Goal: Information Seeking & Learning: Compare options

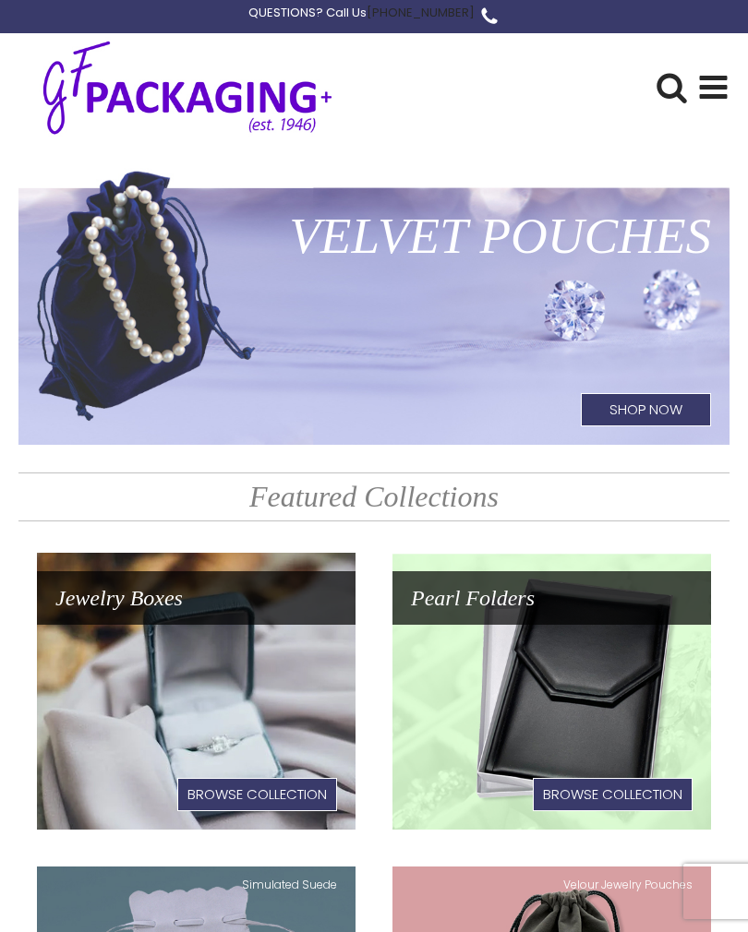
click at [701, 87] on use at bounding box center [714, 87] width 28 height 23
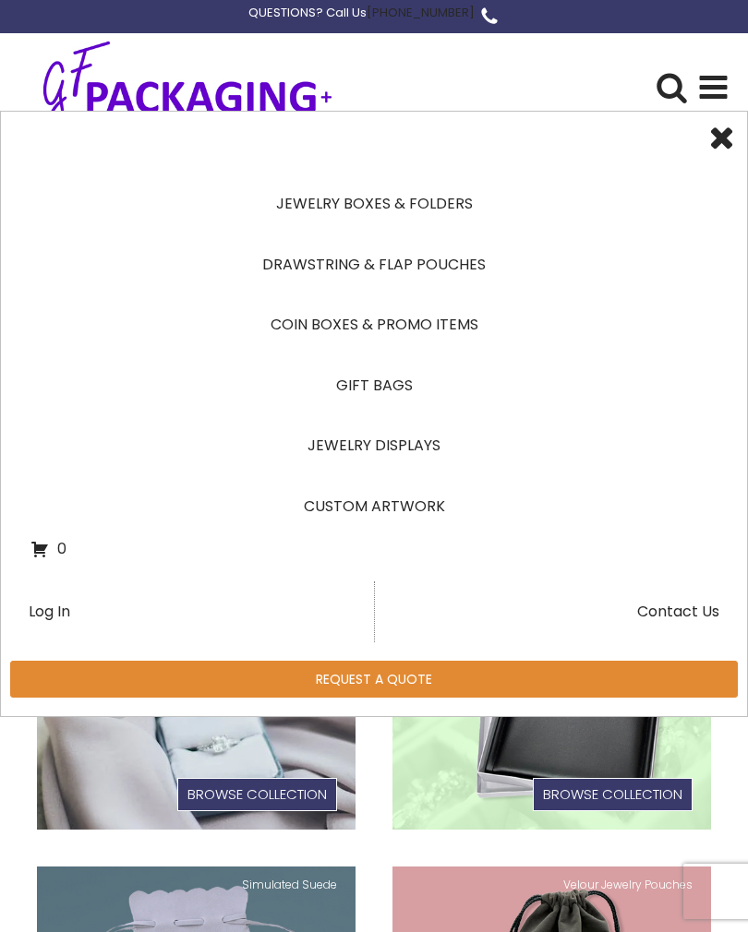
click at [427, 440] on link "Jewelry Displays" at bounding box center [373, 445] width 687 height 61
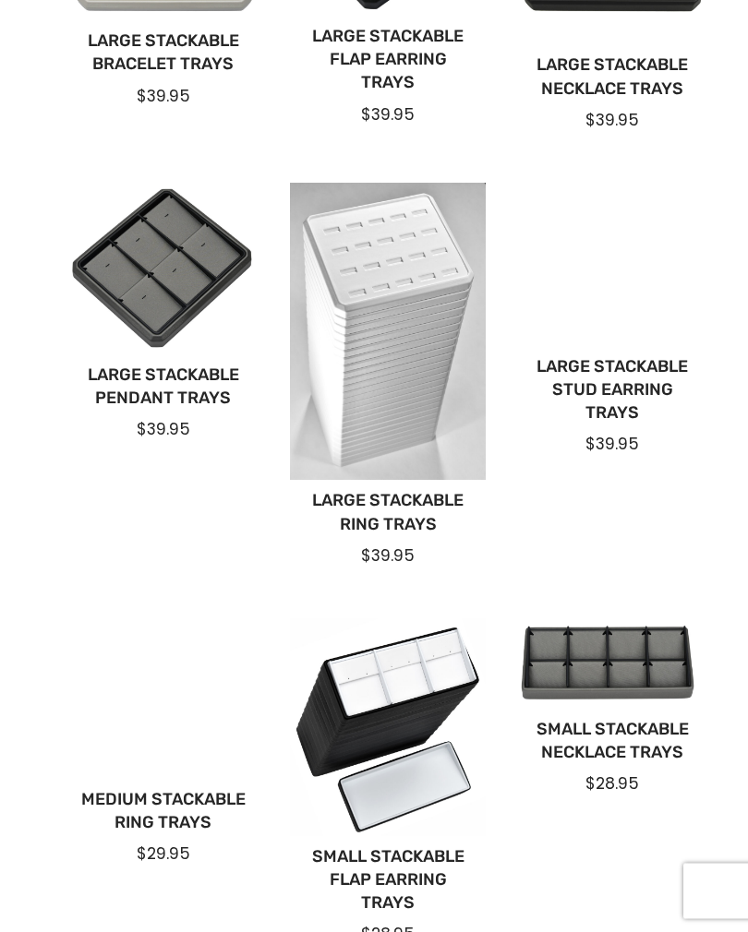
scroll to position [729, 0]
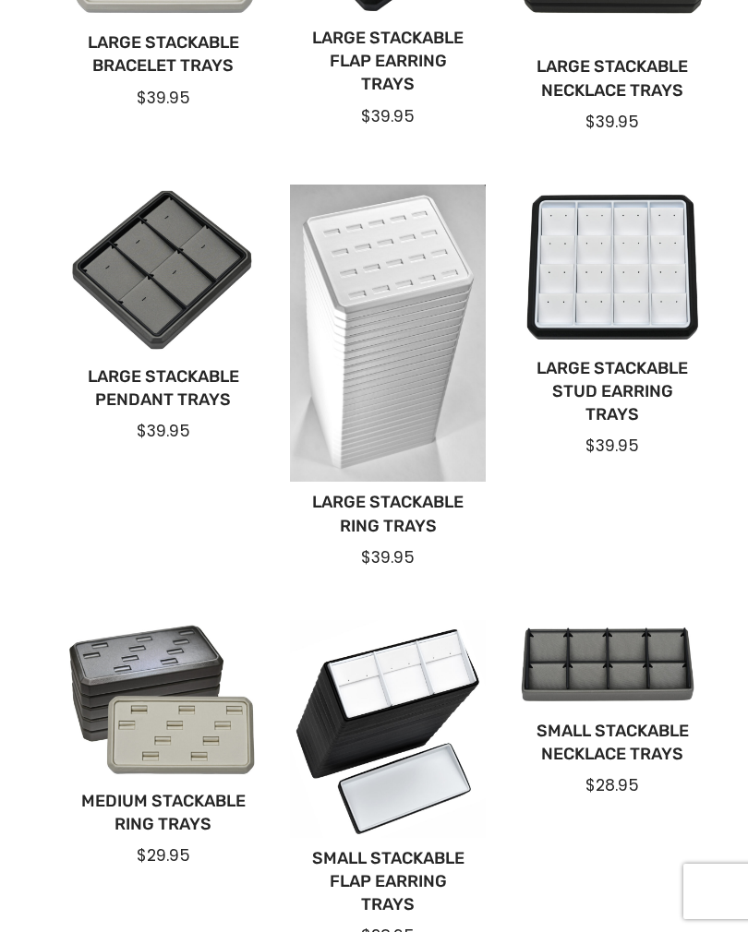
click at [410, 499] on link "Large Stackable Ring Trays" at bounding box center [387, 514] width 165 height 46
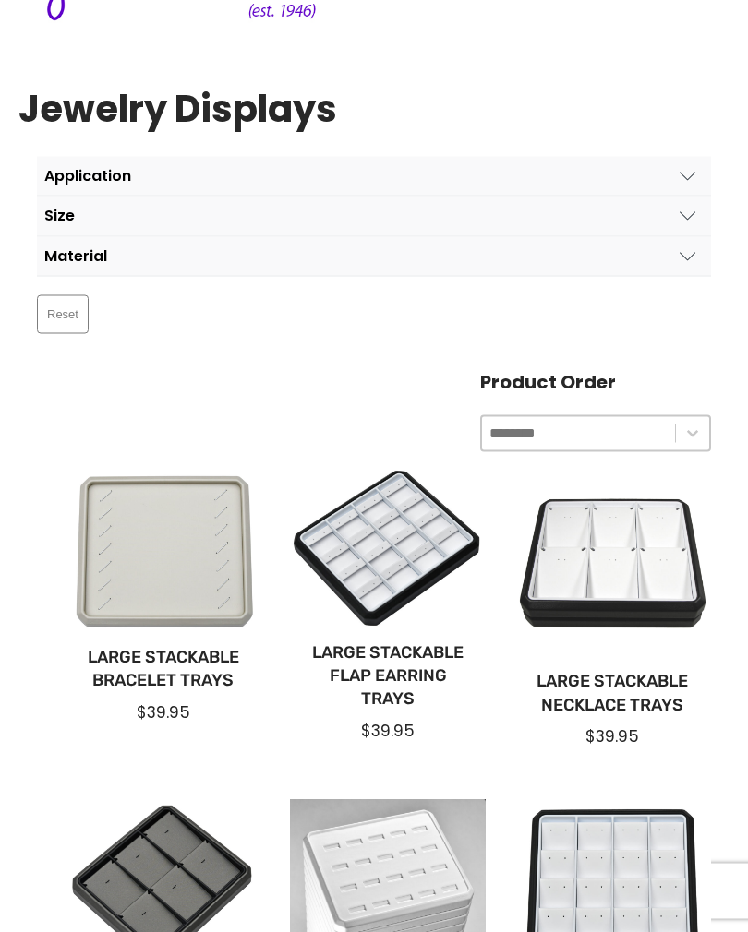
scroll to position [220, 0]
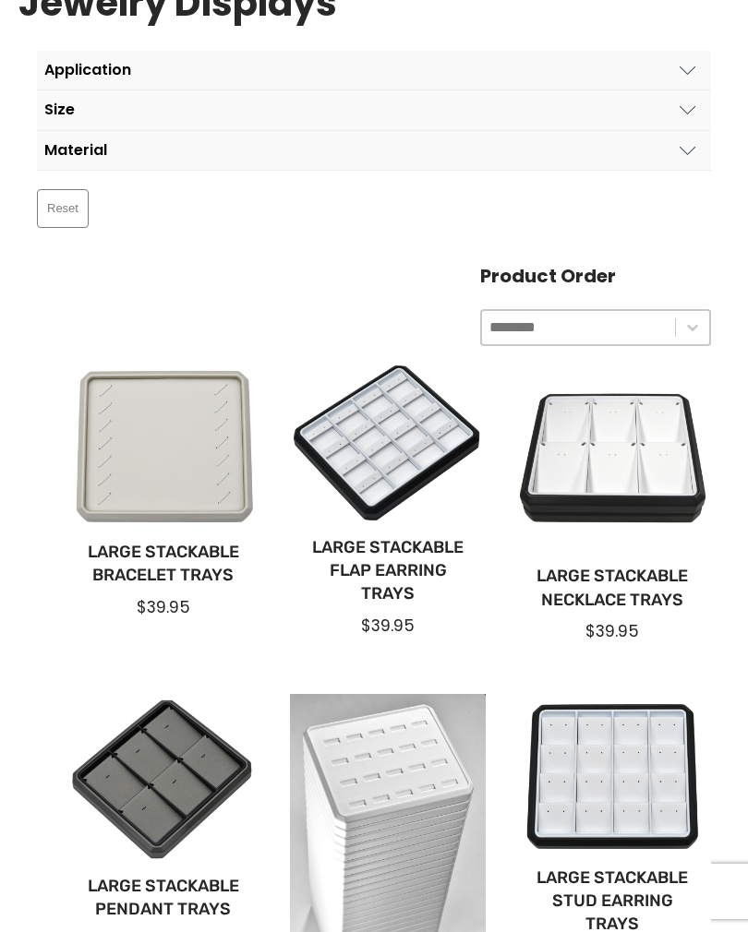
click at [148, 468] on div at bounding box center [163, 446] width 195 height 171
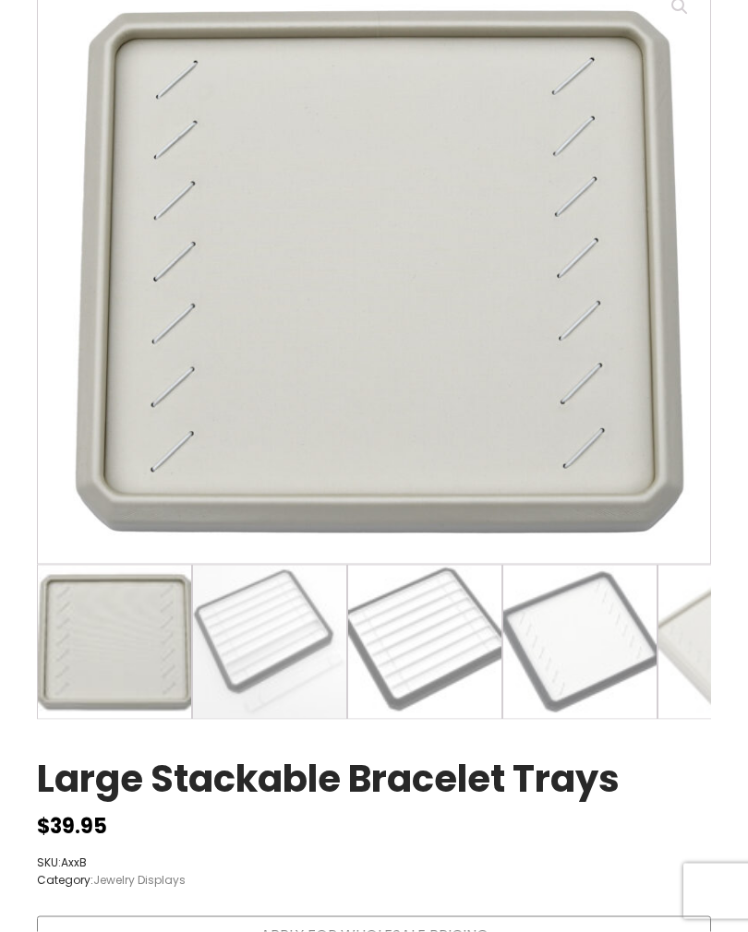
scroll to position [231, 0]
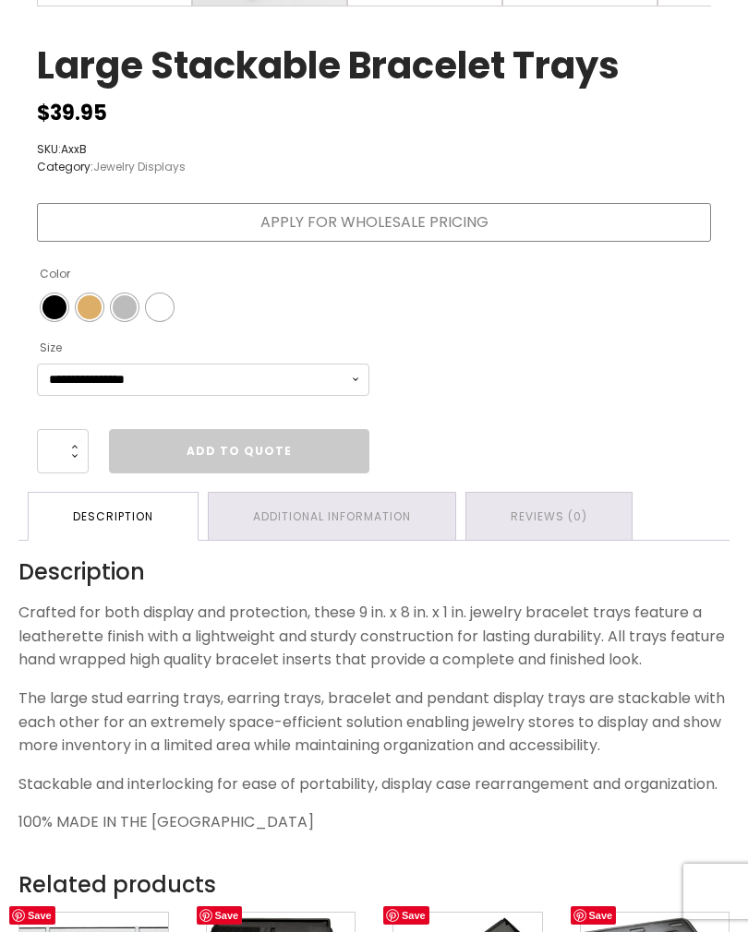
scroll to position [951, 0]
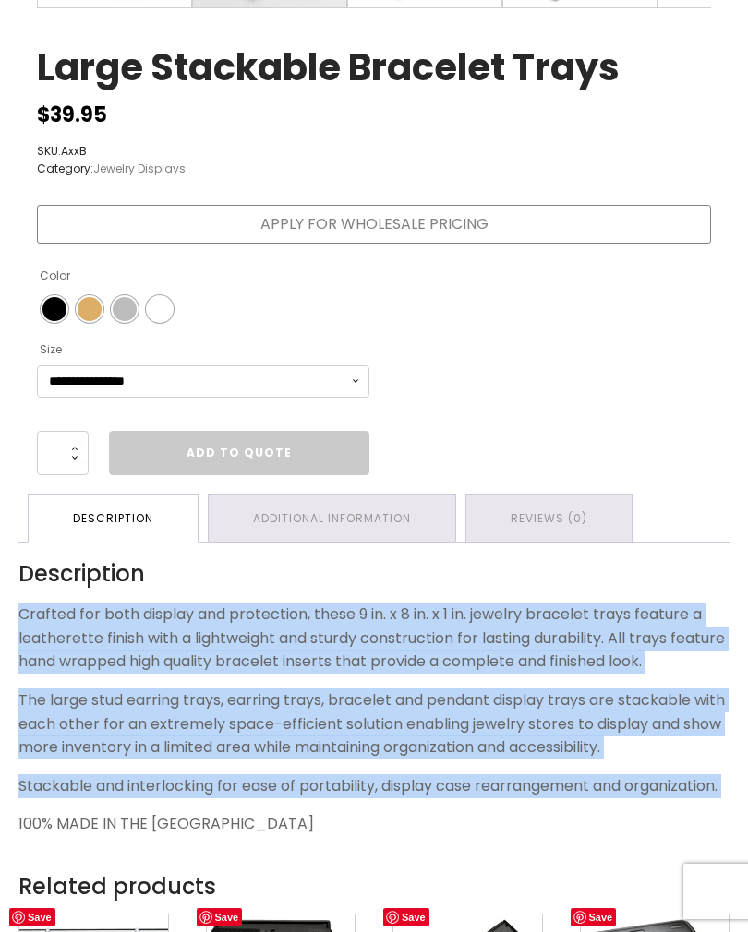
copy div "Crafted for both display and protection, these 9 in. x 8 in. x 1 in. jewelry br…"
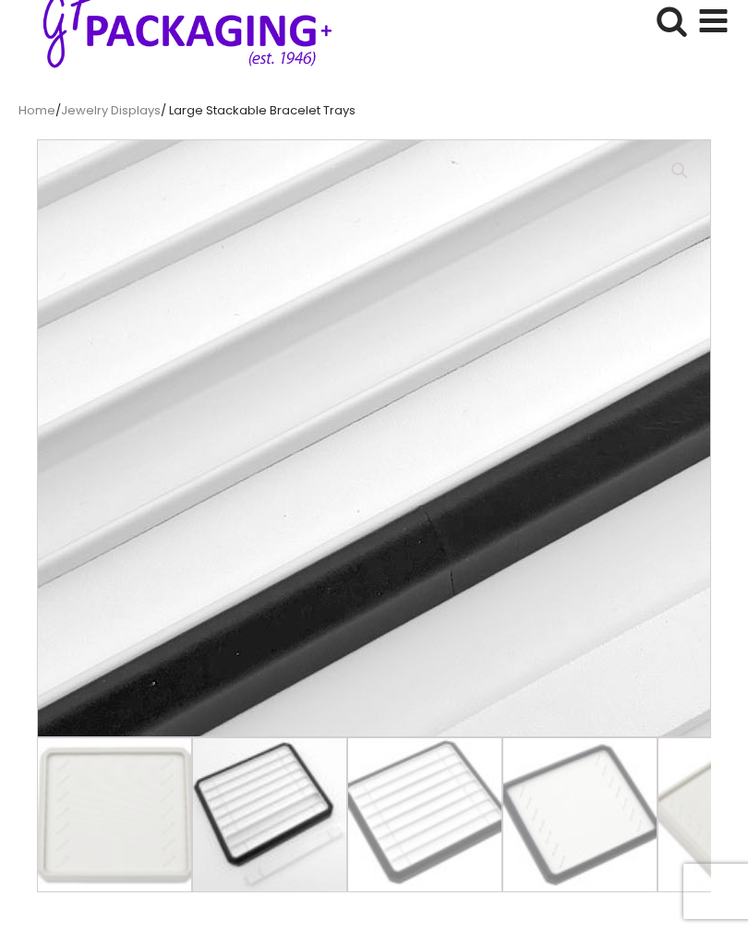
scroll to position [0, 0]
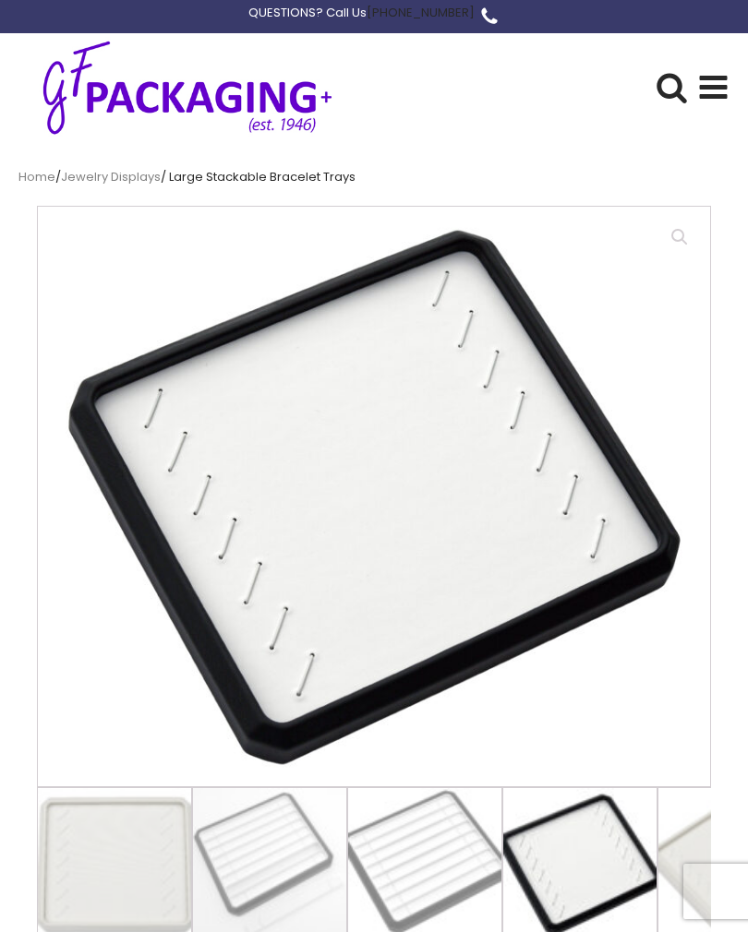
click at [716, 85] on use at bounding box center [714, 87] width 28 height 23
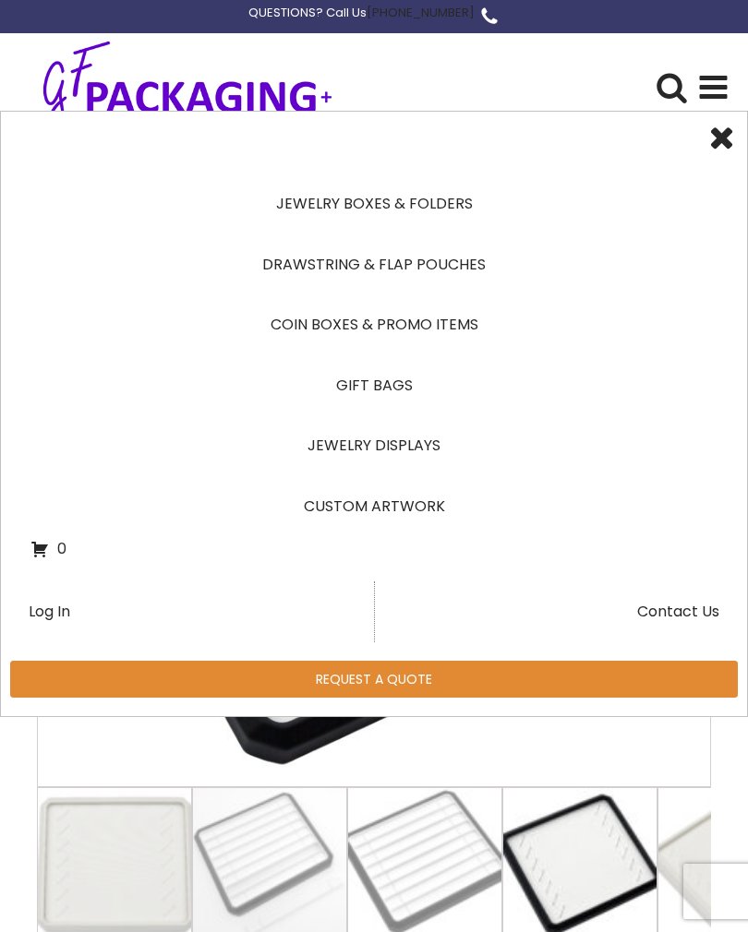
click at [443, 200] on link "Jewelry Boxes & Folders" at bounding box center [373, 204] width 687 height 61
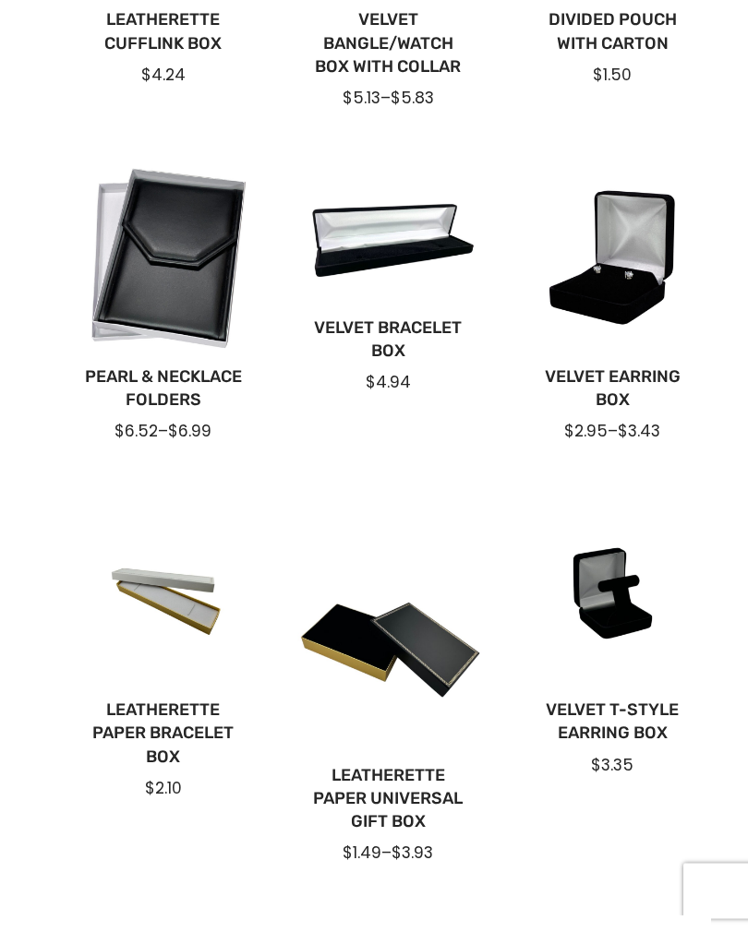
scroll to position [776, 0]
click at [415, 254] on div at bounding box center [387, 234] width 195 height 147
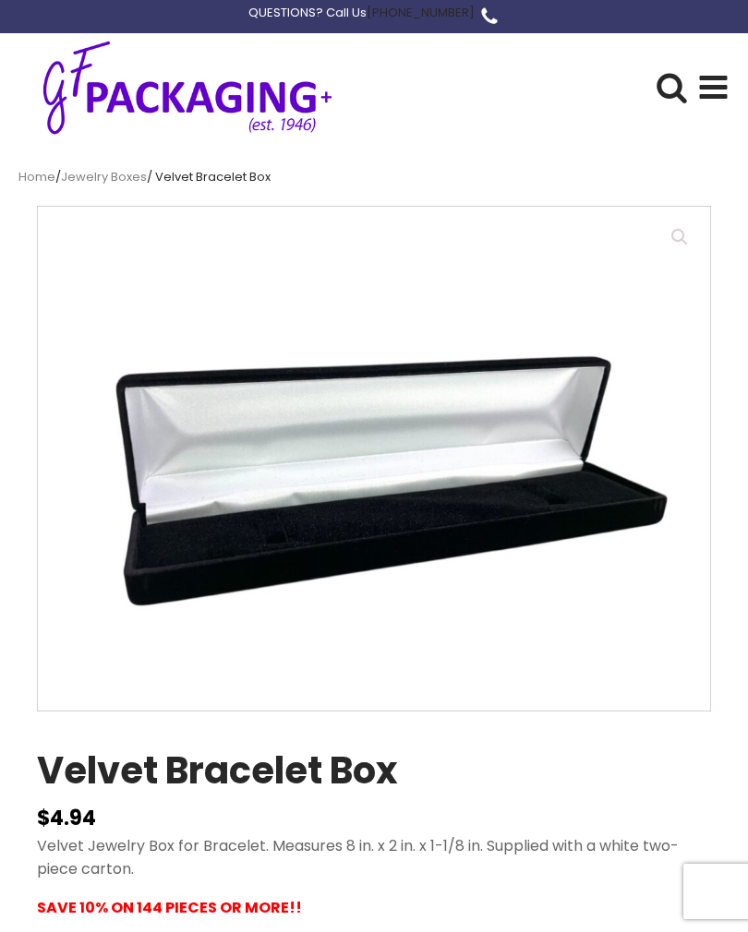
click at [467, 654] on img at bounding box center [653, 668] width 1231 height 923
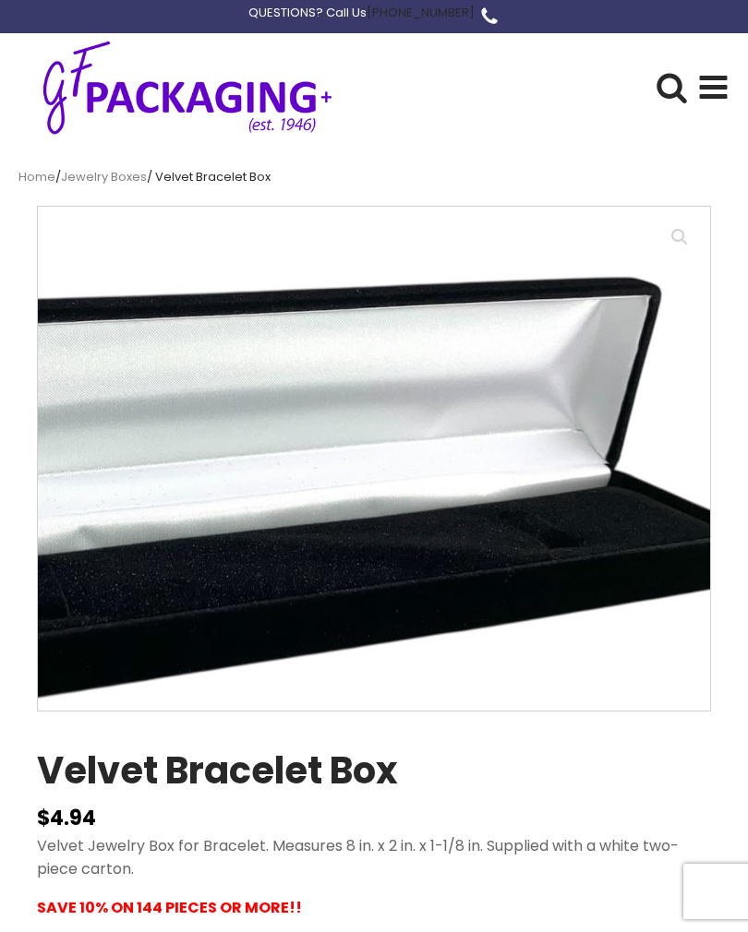
click at [550, 450] on img at bounding box center [227, 464] width 1231 height 923
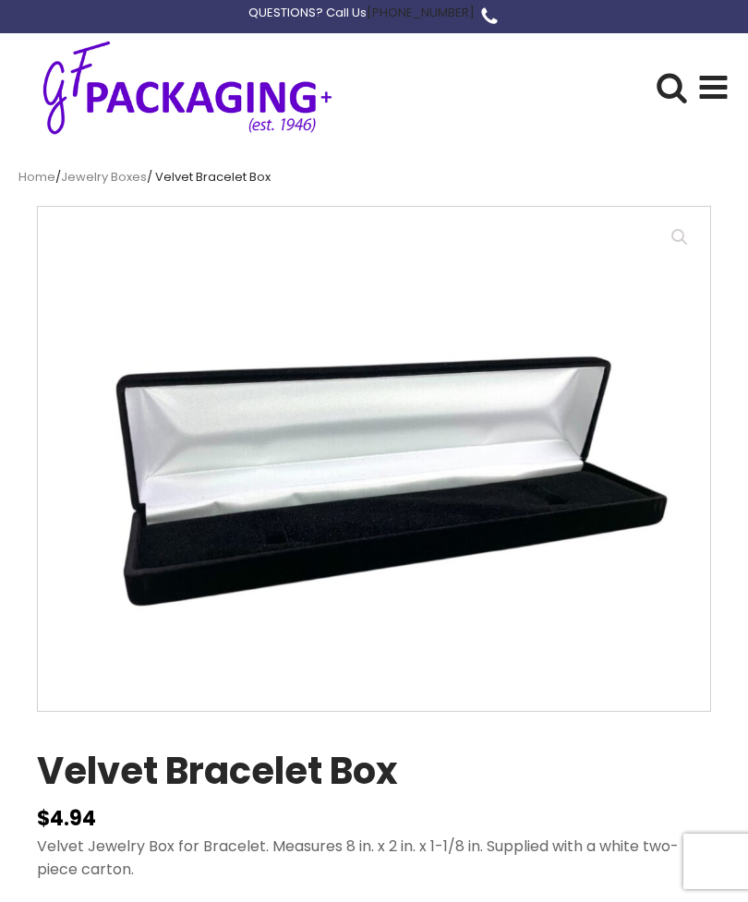
click at [710, 81] on icon at bounding box center [713, 87] width 32 height 32
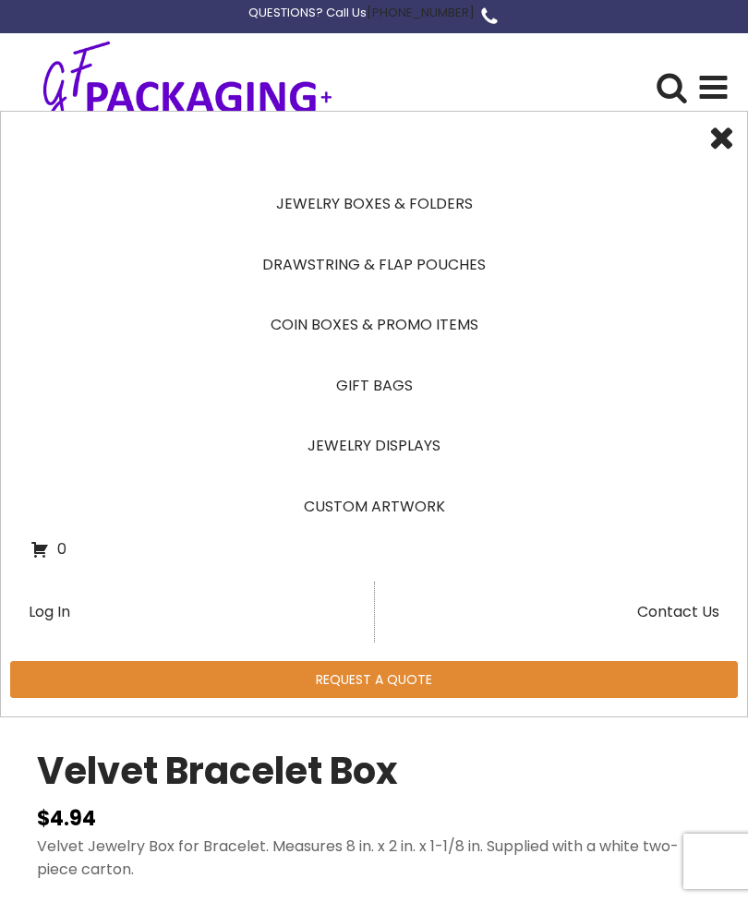
click at [444, 211] on link "Jewelry Boxes & Folders" at bounding box center [373, 204] width 687 height 61
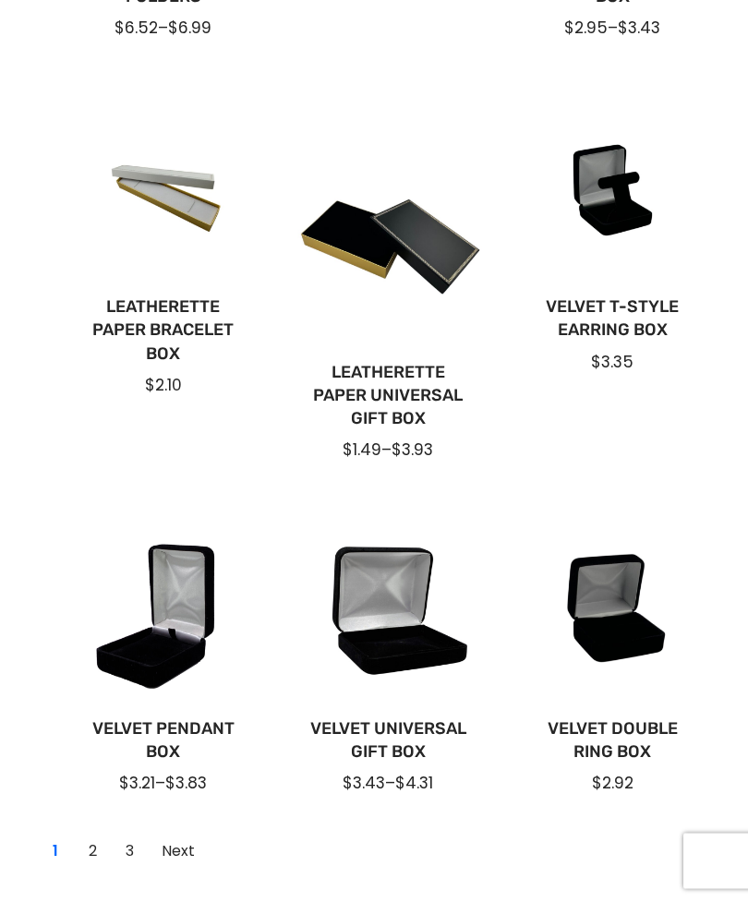
scroll to position [1180, 0]
click at [181, 634] on div at bounding box center [163, 610] width 195 height 195
